Goal: Task Accomplishment & Management: Complete application form

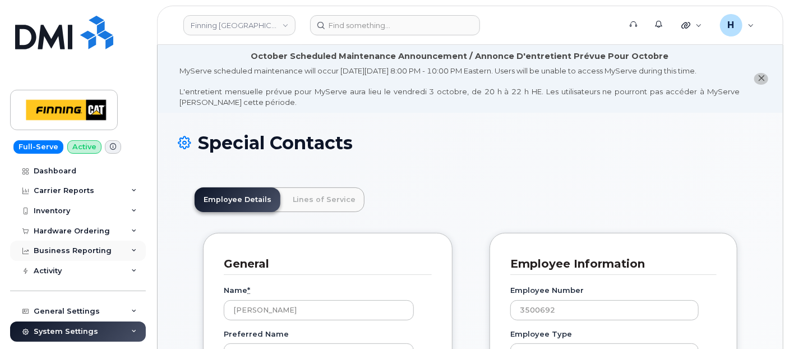
click at [77, 243] on div "Business Reporting" at bounding box center [78, 250] width 136 height 20
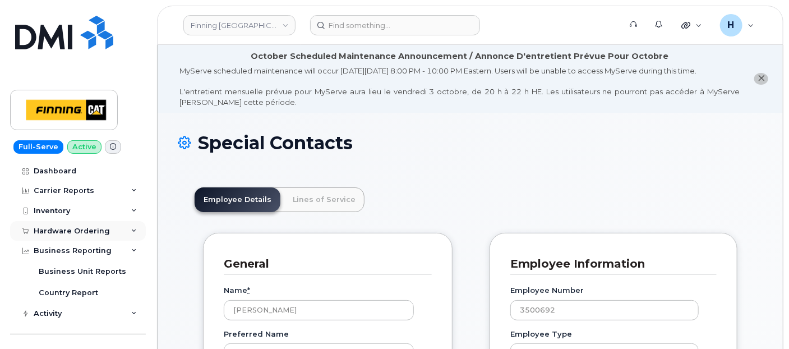
click at [81, 226] on div "Hardware Ordering" at bounding box center [72, 230] width 76 height 9
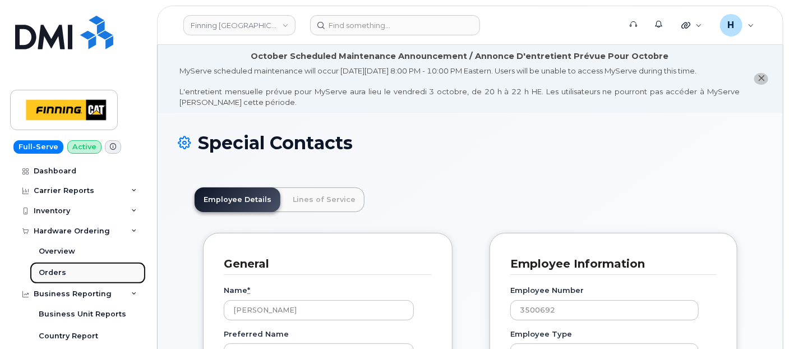
click at [64, 270] on link "Orders" at bounding box center [88, 272] width 116 height 21
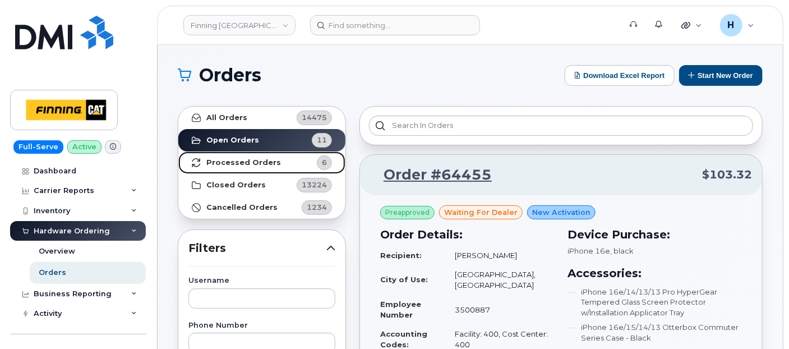
click at [270, 155] on link "Processed Orders 6" at bounding box center [261, 162] width 167 height 22
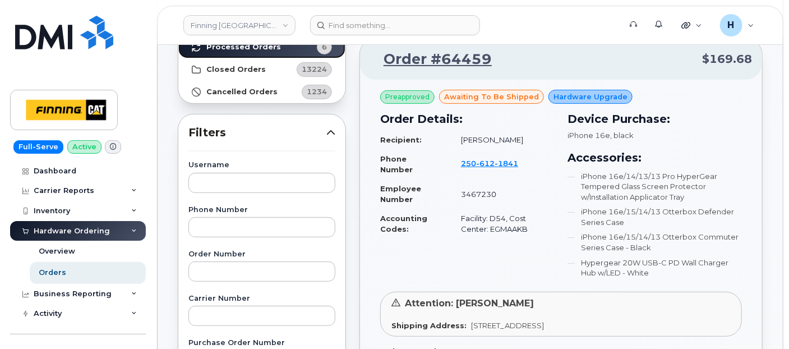
scroll to position [249, 0]
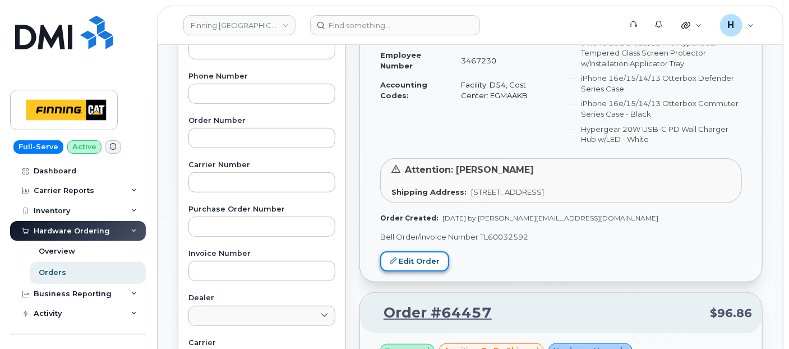
click at [409, 261] on link "Edit Order" at bounding box center [414, 261] width 69 height 21
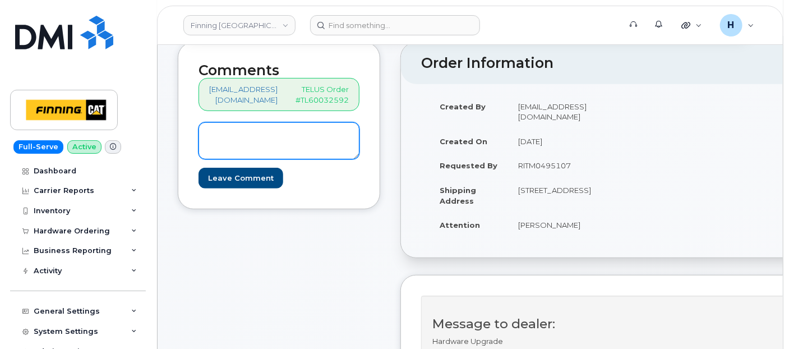
scroll to position [124, 0]
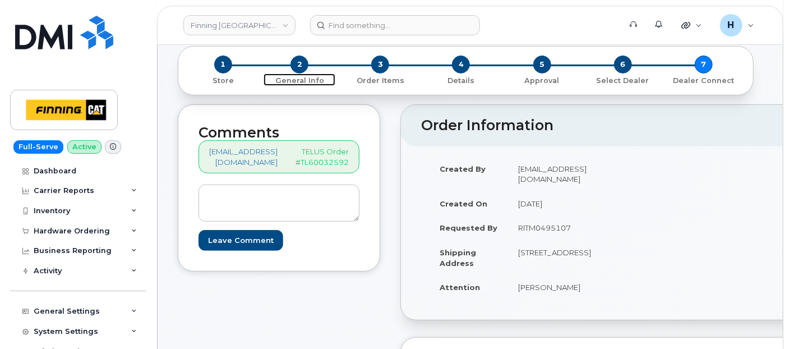
click at [306, 64] on span "2" at bounding box center [299, 64] width 18 height 18
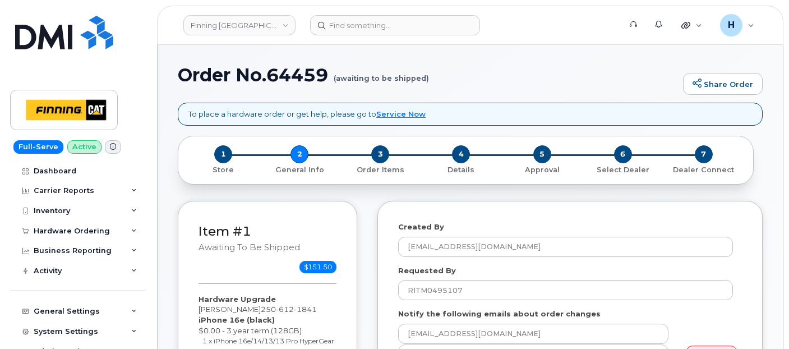
select select
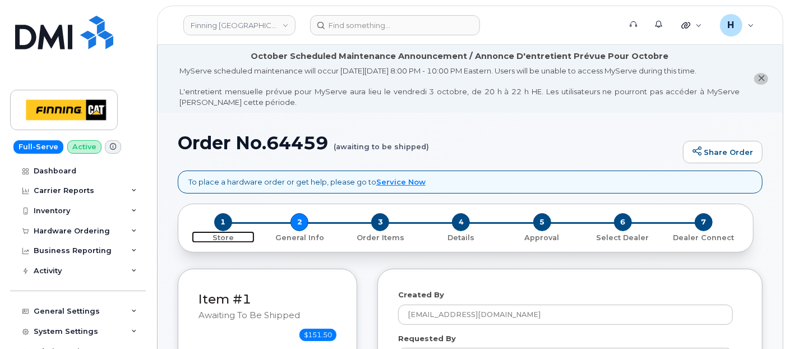
click at [223, 219] on span "1" at bounding box center [223, 222] width 18 height 18
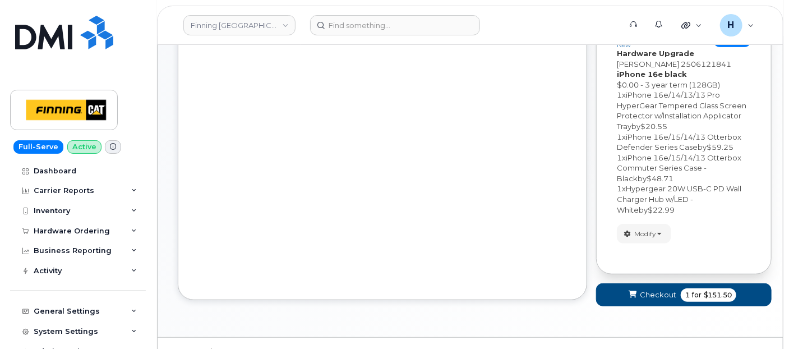
scroll to position [249, 0]
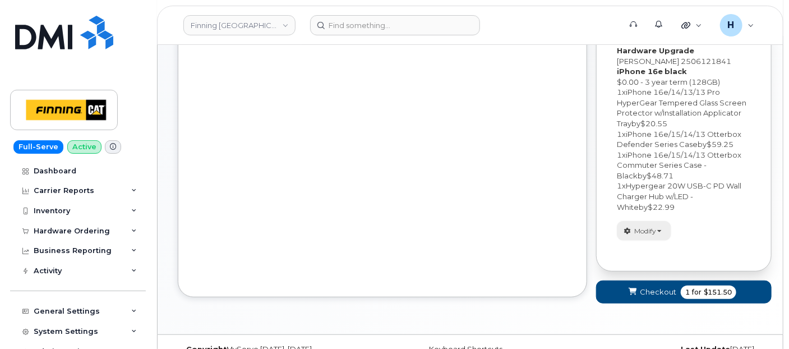
click at [642, 230] on div "Your Cart is Empty! Choose product from the left side and you will see the new …" at bounding box center [683, 118] width 175 height 392
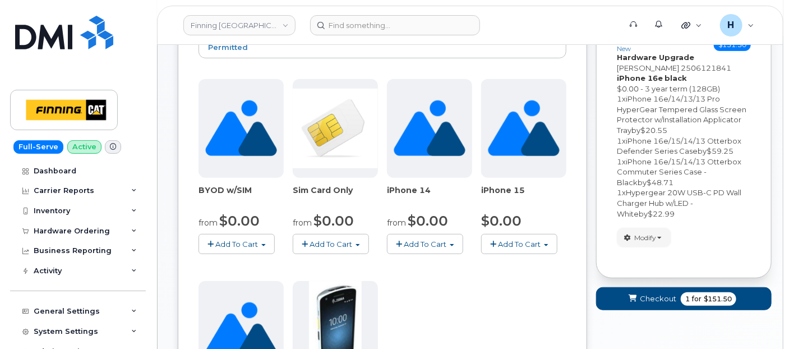
scroll to position [222, 0]
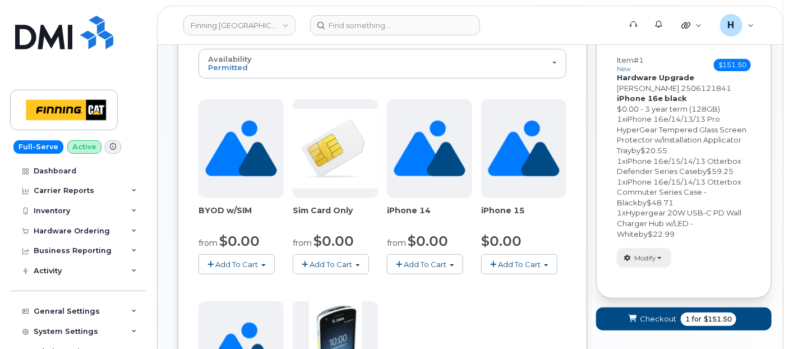
click at [644, 255] on span "Modify" at bounding box center [645, 258] width 22 height 10
click at [643, 271] on link "change" at bounding box center [670, 274] width 107 height 13
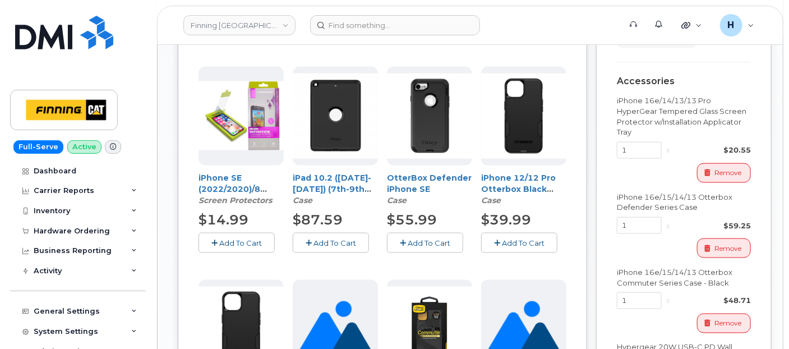
scroll to position [685, 0]
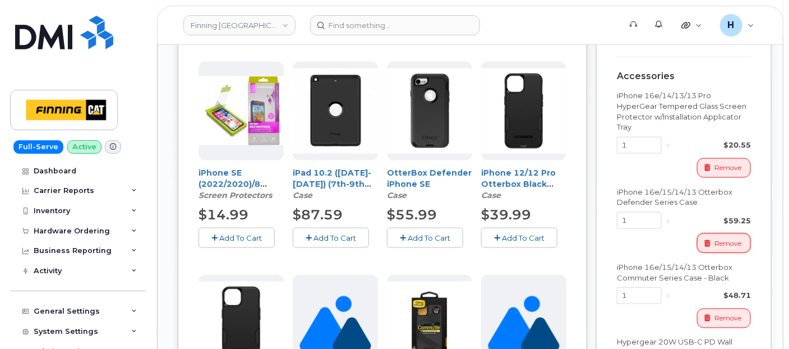
click at [716, 251] on button "Remove" at bounding box center [724, 243] width 54 height 20
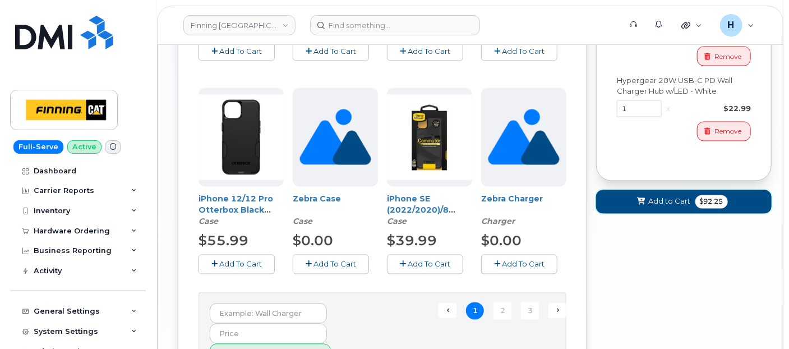
click at [632, 196] on button "Add to Cart $92.25" at bounding box center [683, 201] width 175 height 23
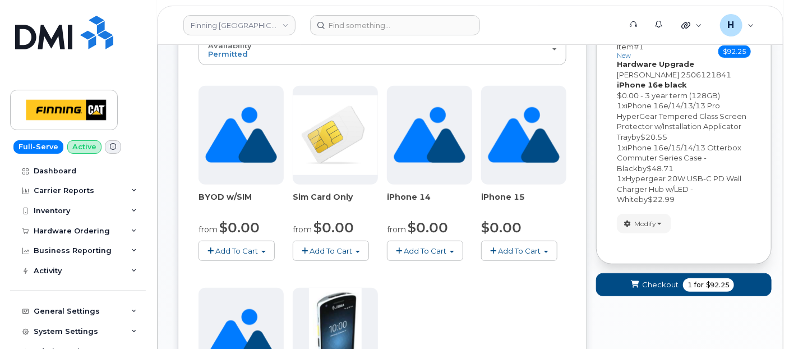
scroll to position [160, 0]
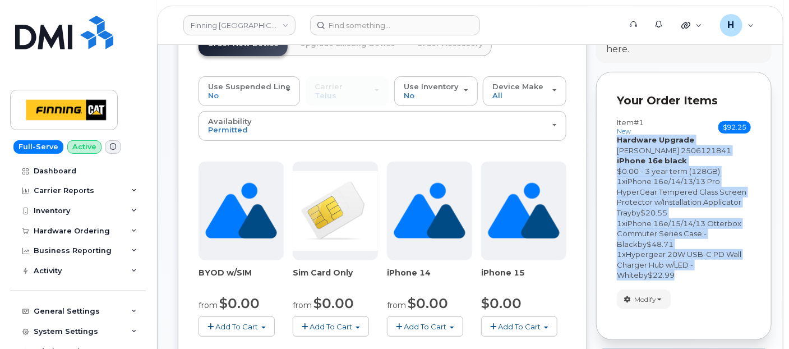
drag, startPoint x: 656, startPoint y: 274, endPoint x: 609, endPoint y: 136, distance: 145.2
click at [609, 136] on div "Your Order Items Item #1 new $92.25 Accessories Only SIM Only Activation New Ac…" at bounding box center [683, 206] width 175 height 268
copy div "Hardware Upgrade Jason Woodbeck 2506121841 iPhone 16e black $0.00 - 3 year term…"
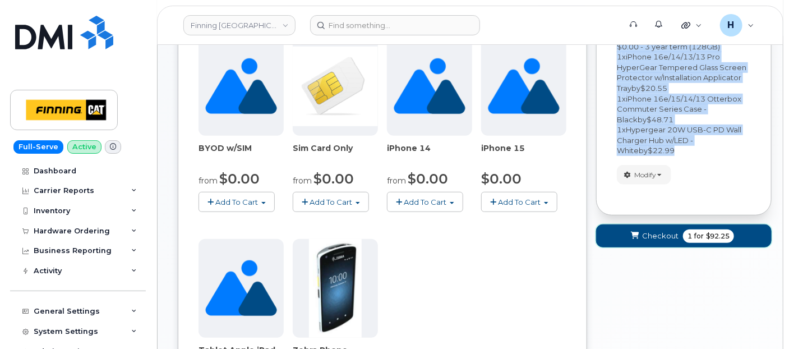
click at [647, 237] on span "Checkout" at bounding box center [660, 235] width 36 height 11
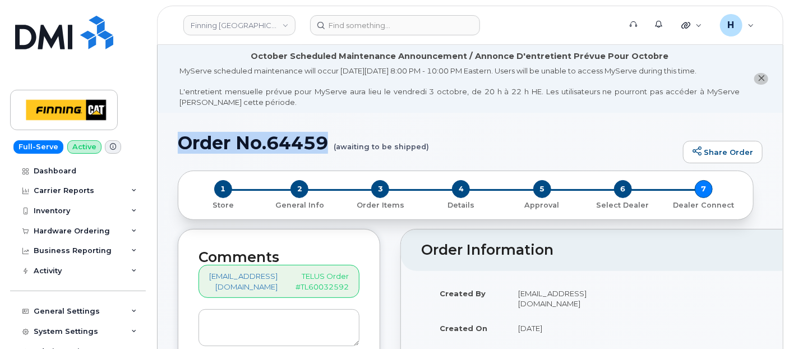
drag, startPoint x: 173, startPoint y: 141, endPoint x: 326, endPoint y: 144, distance: 153.6
copy h1 "Order No.64459"
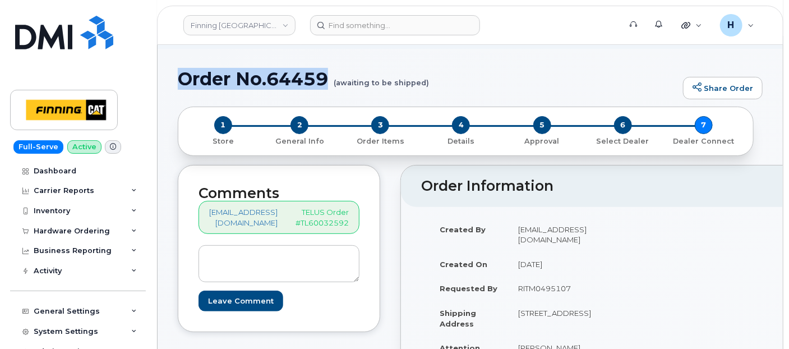
scroll to position [124, 0]
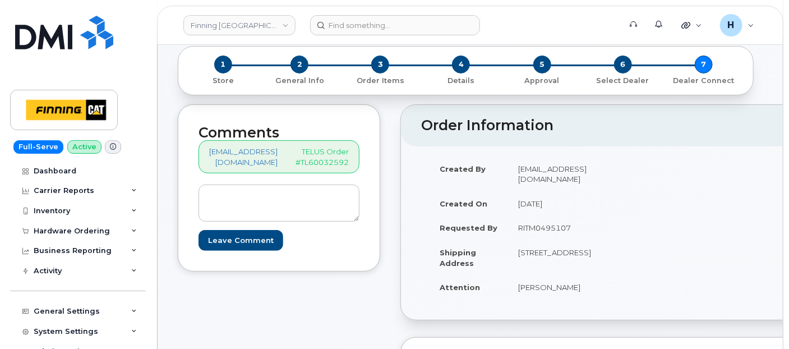
click at [306, 147] on p "TELUS Order #TL60032592" at bounding box center [321, 156] width 53 height 21
drag, startPoint x: 304, startPoint y: 145, endPoint x: 360, endPoint y: 167, distance: 60.2
click at [359, 167] on div "[EMAIL_ADDRESS][DOMAIN_NAME] TELUS Order #TL60032592" at bounding box center [278, 156] width 161 height 33
copy p "TELUS Order #TL60032592"
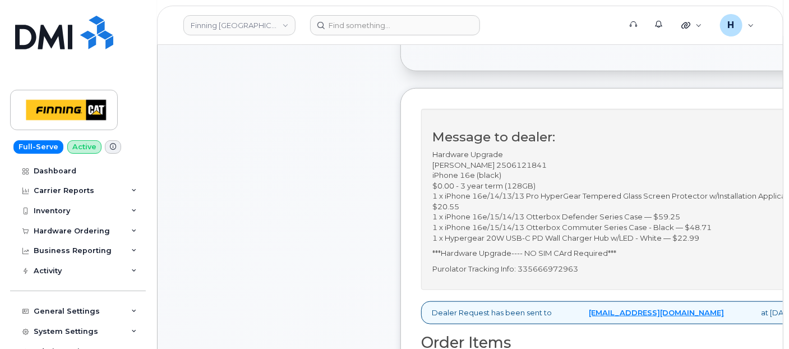
scroll to position [62, 0]
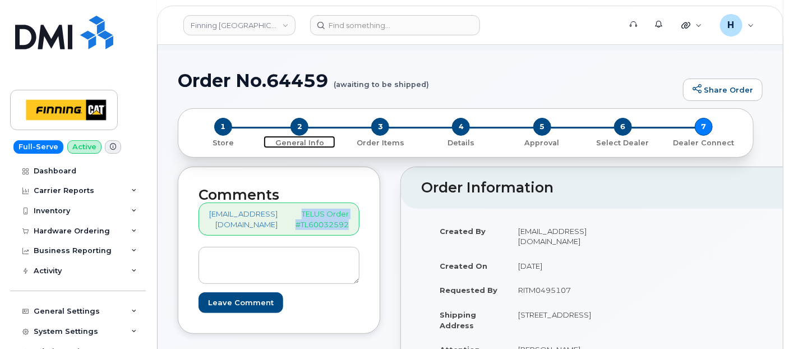
drag, startPoint x: 295, startPoint y: 121, endPoint x: 508, endPoint y: 114, distance: 212.6
click at [295, 121] on span "2" at bounding box center [299, 127] width 18 height 18
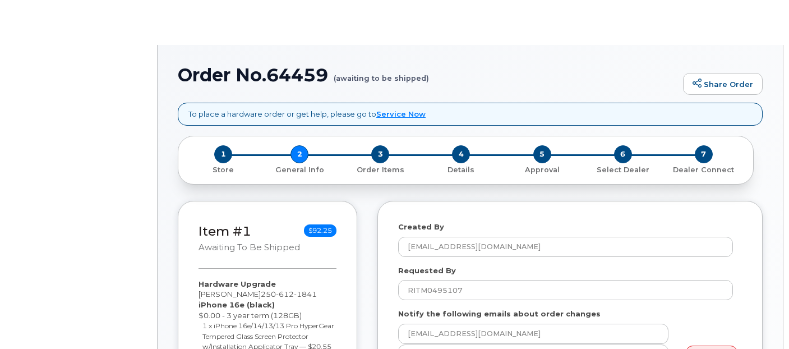
select select
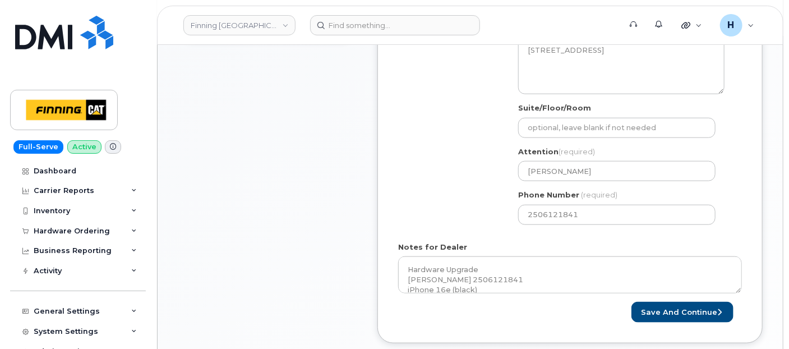
scroll to position [498, 0]
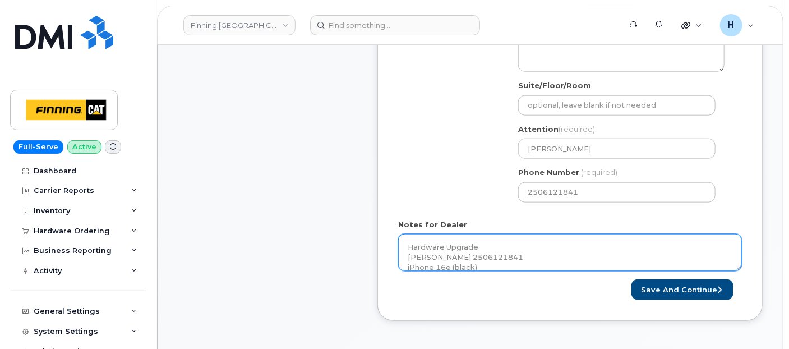
click at [508, 243] on textarea "Hardware Upgrade Jason Woodbeck 2506121841 iPhone 16e (black) $0.00 - 3 year te…" at bounding box center [570, 252] width 344 height 37
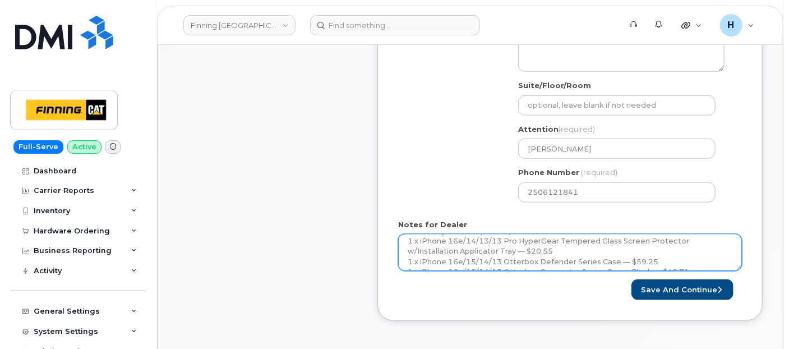
scroll to position [66, 0]
drag, startPoint x: 406, startPoint y: 266, endPoint x: 650, endPoint y: 241, distance: 245.1
click at [650, 241] on textarea "Hardware Upgrade Jason Woodbeck 2506121841 iPhone 16e (black) $0.00 - 3 year te…" at bounding box center [570, 252] width 344 height 37
type textarea "Hardware Upgrade Jason Woodbeck 2506121841 iPhone 16e (black) $0.00 - 3 year te…"
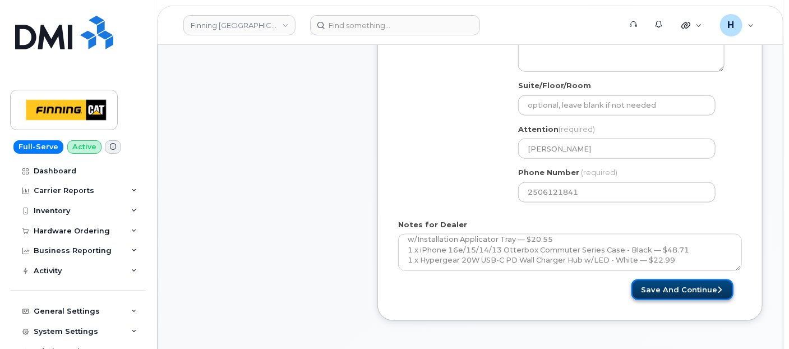
click at [685, 288] on button "Save and Continue" at bounding box center [682, 289] width 102 height 21
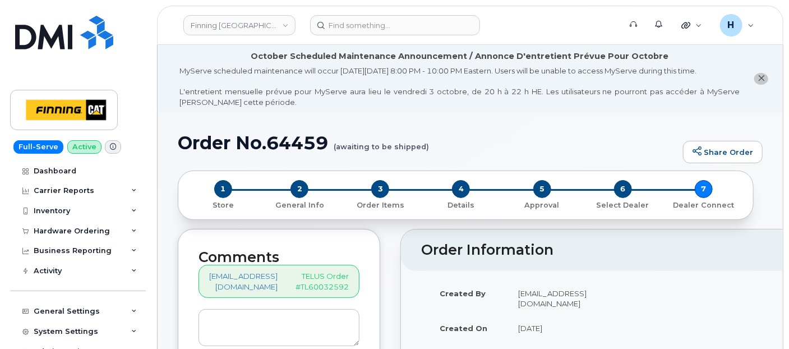
scroll to position [249, 0]
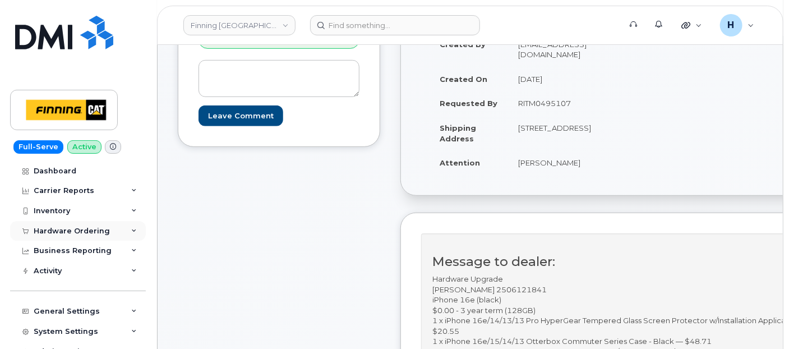
click at [85, 233] on div "Hardware Ordering" at bounding box center [72, 230] width 76 height 9
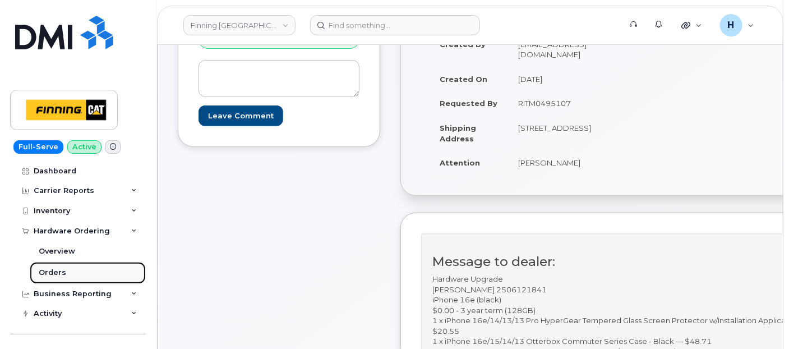
click at [59, 274] on div "Orders" at bounding box center [52, 272] width 27 height 10
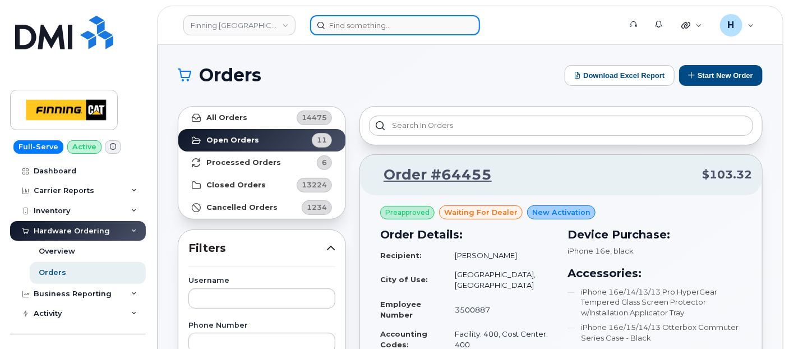
click at [356, 25] on input at bounding box center [395, 25] width 170 height 20
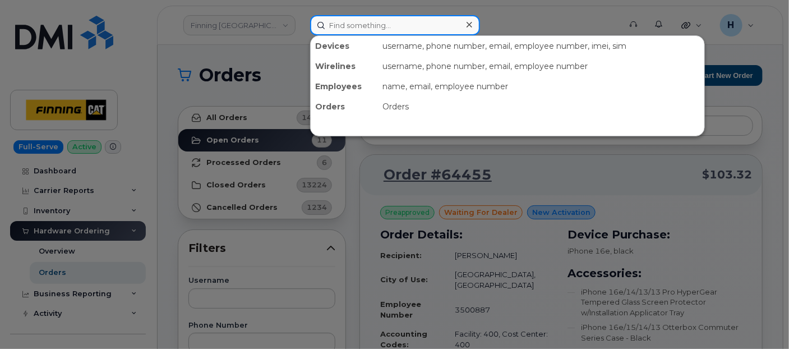
paste input "[PERSON_NAME]"
type input "[PERSON_NAME]"
